Goal: Communication & Community: Participate in discussion

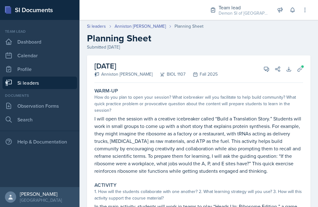
click at [262, 70] on button "View Comments" at bounding box center [266, 68] width 11 height 11
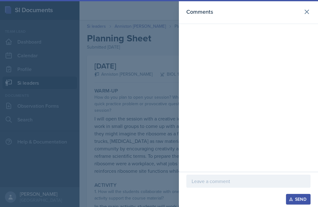
click at [224, 182] on p at bounding box center [249, 180] width 114 height 7
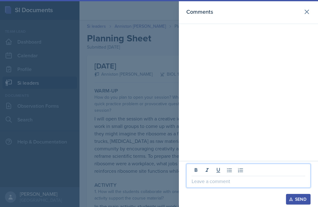
scroll to position [14, 0]
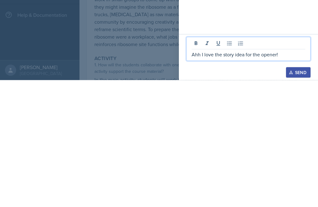
click at [148, 46] on div at bounding box center [159, 103] width 318 height 207
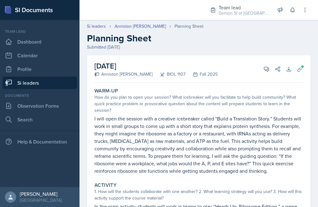
scroll to position [0, 0]
click at [305, 63] on button "Uploads" at bounding box center [300, 68] width 11 height 11
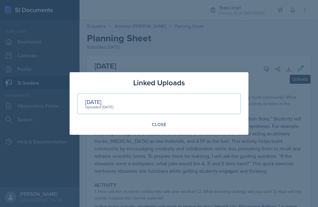
click at [98, 103] on div "[DATE]" at bounding box center [99, 102] width 28 height 8
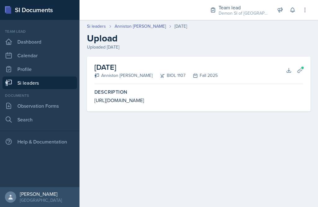
click at [301, 70] on icon at bounding box center [300, 70] width 6 height 6
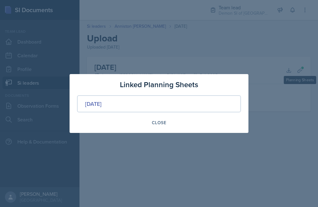
click at [118, 125] on div "Close" at bounding box center [159, 122] width 164 height 11
click at [105, 124] on div "Close" at bounding box center [159, 122] width 164 height 11
click at [113, 128] on div "Linked Planning Sheets Sep 19th, 2025 Close" at bounding box center [159, 103] width 179 height 59
click at [106, 125] on div "Close" at bounding box center [159, 122] width 164 height 11
click at [110, 128] on div "Linked Planning Sheets Sep 19th, 2025 Close" at bounding box center [159, 103] width 179 height 59
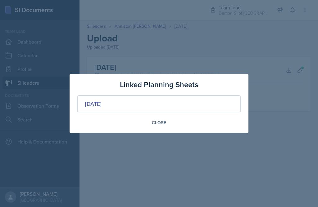
click at [162, 144] on div at bounding box center [159, 103] width 318 height 207
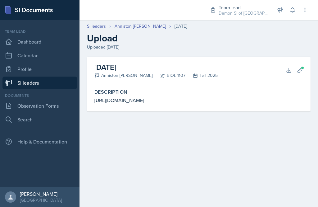
click at [303, 70] on icon at bounding box center [300, 70] width 6 height 6
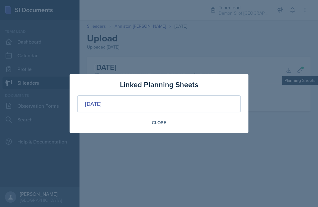
click at [102, 106] on div "[DATE]" at bounding box center [93, 103] width 16 height 8
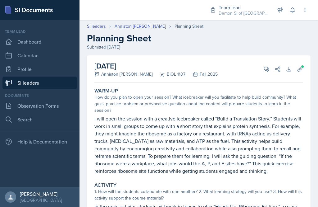
click at [269, 72] on icon at bounding box center [267, 69] width 6 height 6
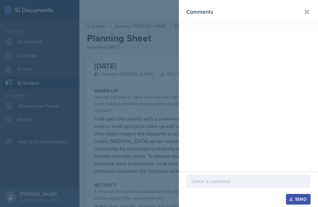
click at [311, 13] on icon at bounding box center [306, 11] width 7 height 7
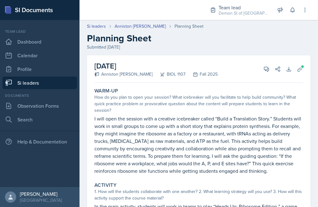
click at [267, 72] on button "View Comments" at bounding box center [266, 68] width 11 height 11
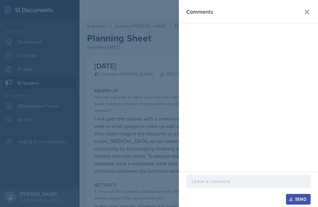
click at [205, 182] on p at bounding box center [249, 180] width 114 height 7
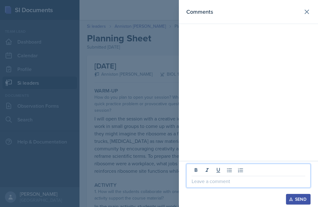
scroll to position [14, 0]
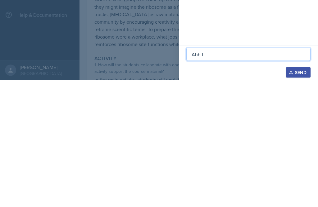
click at [155, 67] on div at bounding box center [159, 103] width 318 height 207
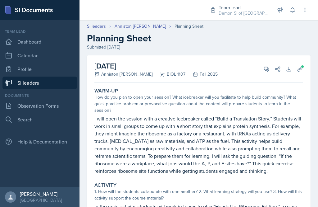
click at [269, 67] on icon at bounding box center [267, 69] width 5 height 5
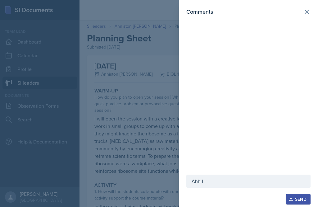
click at [236, 184] on p "Ahh I" at bounding box center [249, 180] width 114 height 7
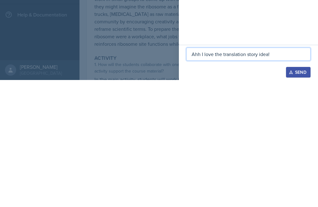
click at [162, 72] on div at bounding box center [159, 103] width 318 height 207
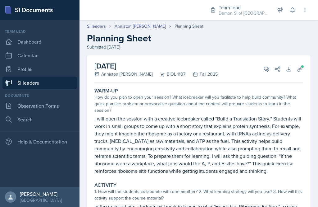
scroll to position [5, 0]
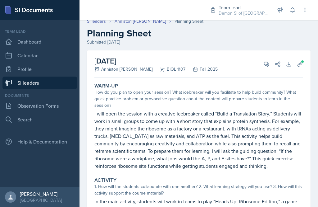
click at [266, 62] on icon at bounding box center [267, 64] width 5 height 5
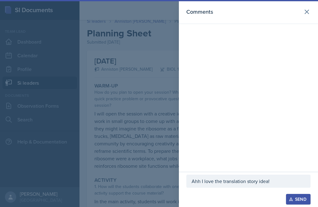
click at [281, 179] on p "Ahh I love the translation story idea!" at bounding box center [249, 180] width 114 height 7
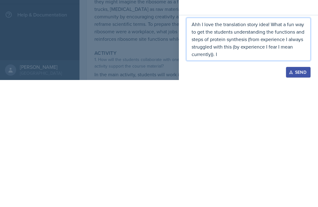
click at [155, 59] on div at bounding box center [159, 103] width 318 height 207
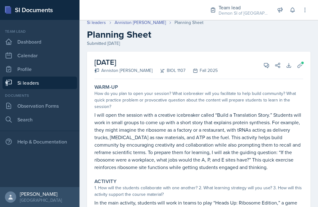
scroll to position [6, 0]
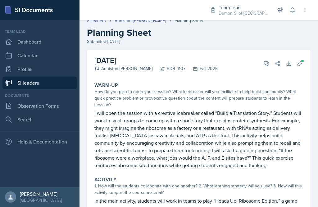
click at [268, 60] on icon at bounding box center [267, 63] width 6 height 6
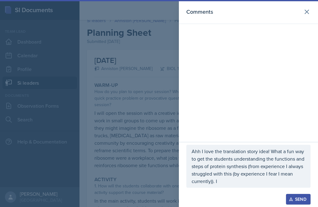
click at [235, 180] on p "Ahh I love the translation story idea! What a fun way to get the students under…" at bounding box center [249, 165] width 114 height 37
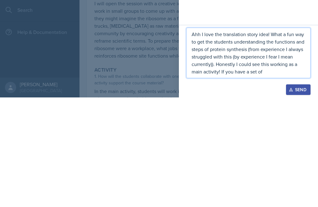
click at [155, 53] on div at bounding box center [159, 103] width 318 height 207
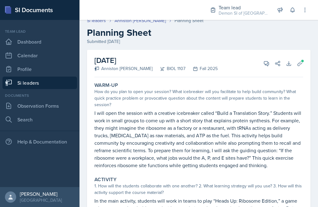
click at [266, 60] on icon at bounding box center [267, 63] width 6 height 6
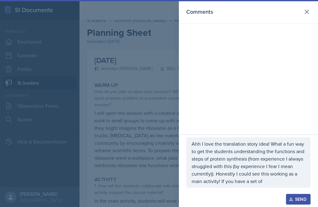
click at [271, 177] on p "Ahh I love the translation story idea! What a fun way to get the students under…" at bounding box center [249, 162] width 114 height 45
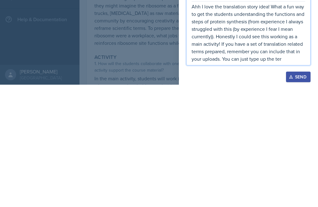
click at [157, 61] on div at bounding box center [159, 103] width 318 height 207
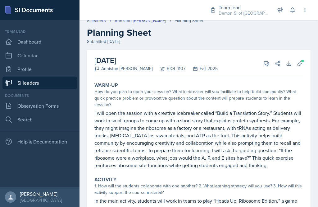
click at [268, 60] on icon at bounding box center [267, 63] width 6 height 6
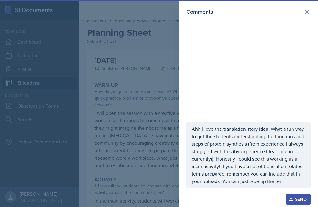
click at [281, 178] on p "Ahh I love the translation story idea! What a fun way to get the students under…" at bounding box center [249, 155] width 114 height 60
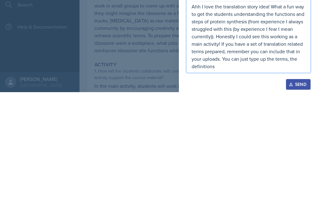
click at [227, 118] on p "Ahh I love the translation story idea! What a fun way to get the students under…" at bounding box center [249, 151] width 114 height 67
click at [142, 56] on div at bounding box center [159, 103] width 318 height 207
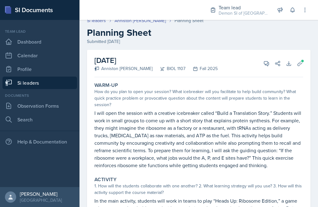
click at [269, 61] on icon at bounding box center [267, 63] width 5 height 5
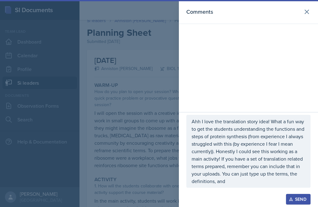
click at [251, 181] on p "Ahh I love the translation story idea! What a fun way to get the students under…" at bounding box center [249, 151] width 114 height 67
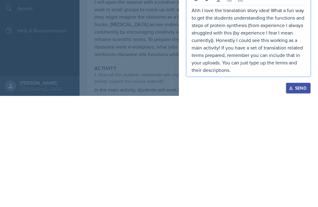
click at [197, 118] on p "Ahh I love the translation story idea! What a fun way to get the students under…" at bounding box center [249, 151] width 114 height 67
click at [233, 118] on p "Ahh I love the translation story idea! What a fun way to get the students under…" at bounding box center [249, 151] width 114 height 67
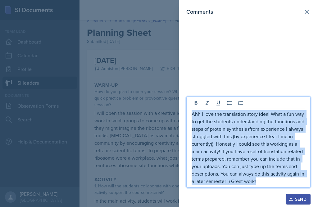
scroll to position [6, 0]
copy p "Ahh I love the translation story idea! What a fun way to get the students under…"
